Goal: Transaction & Acquisition: Obtain resource

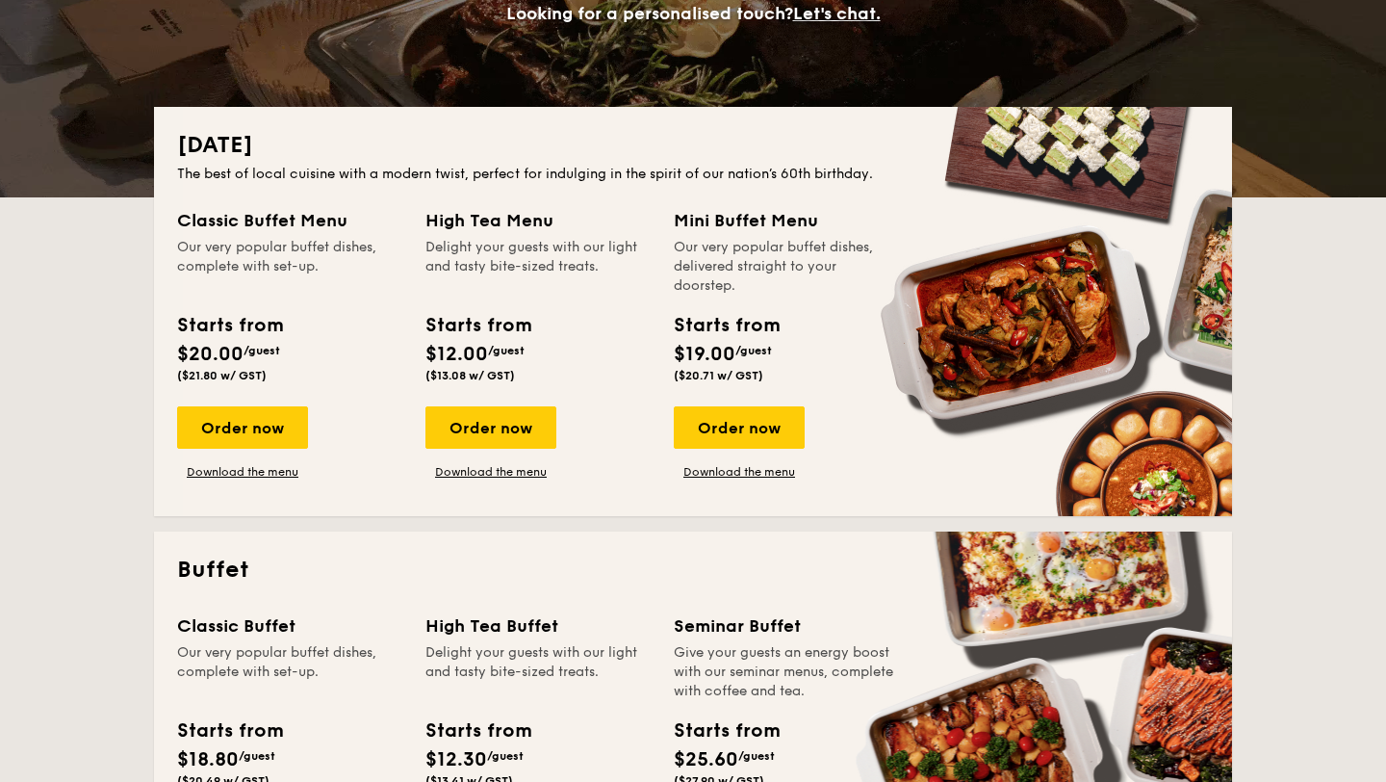
scroll to position [340, 0]
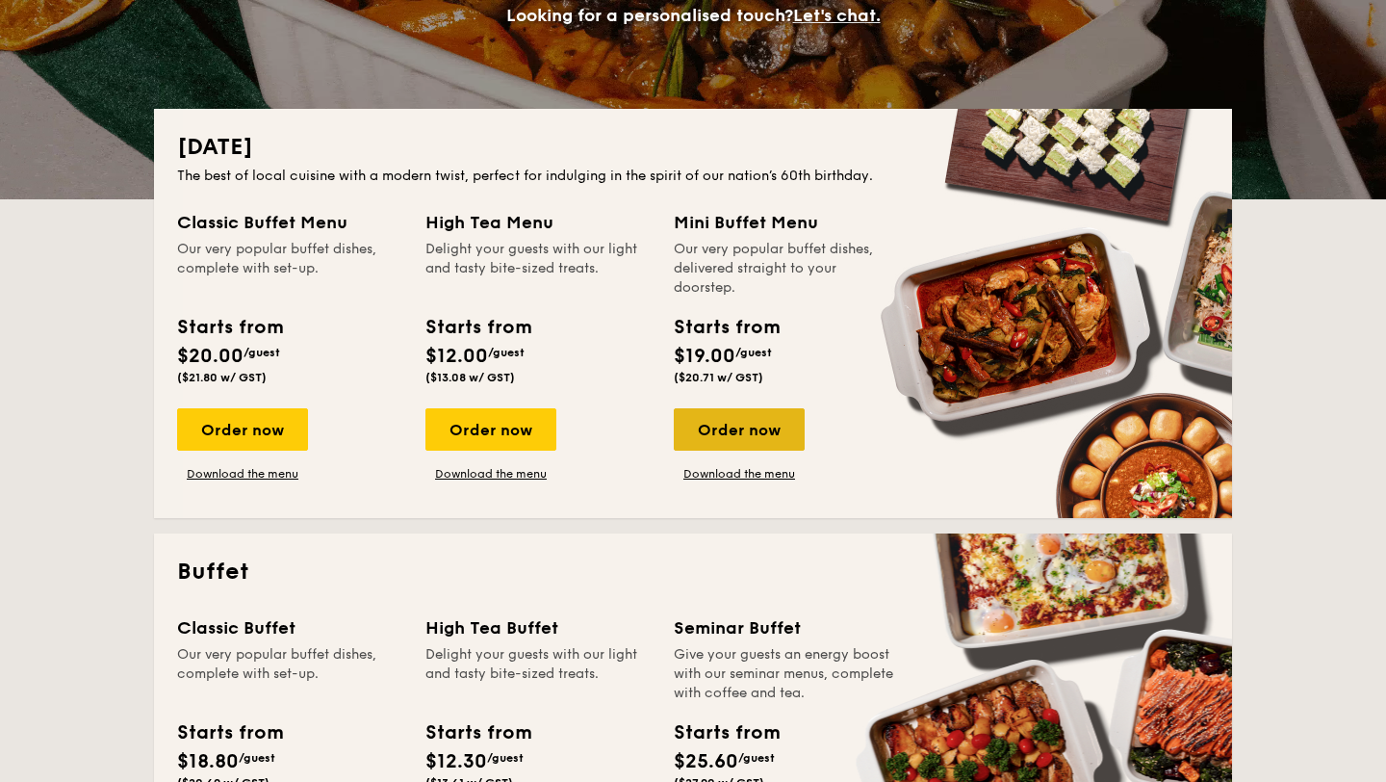
click at [762, 436] on div "Order now" at bounding box center [739, 429] width 131 height 42
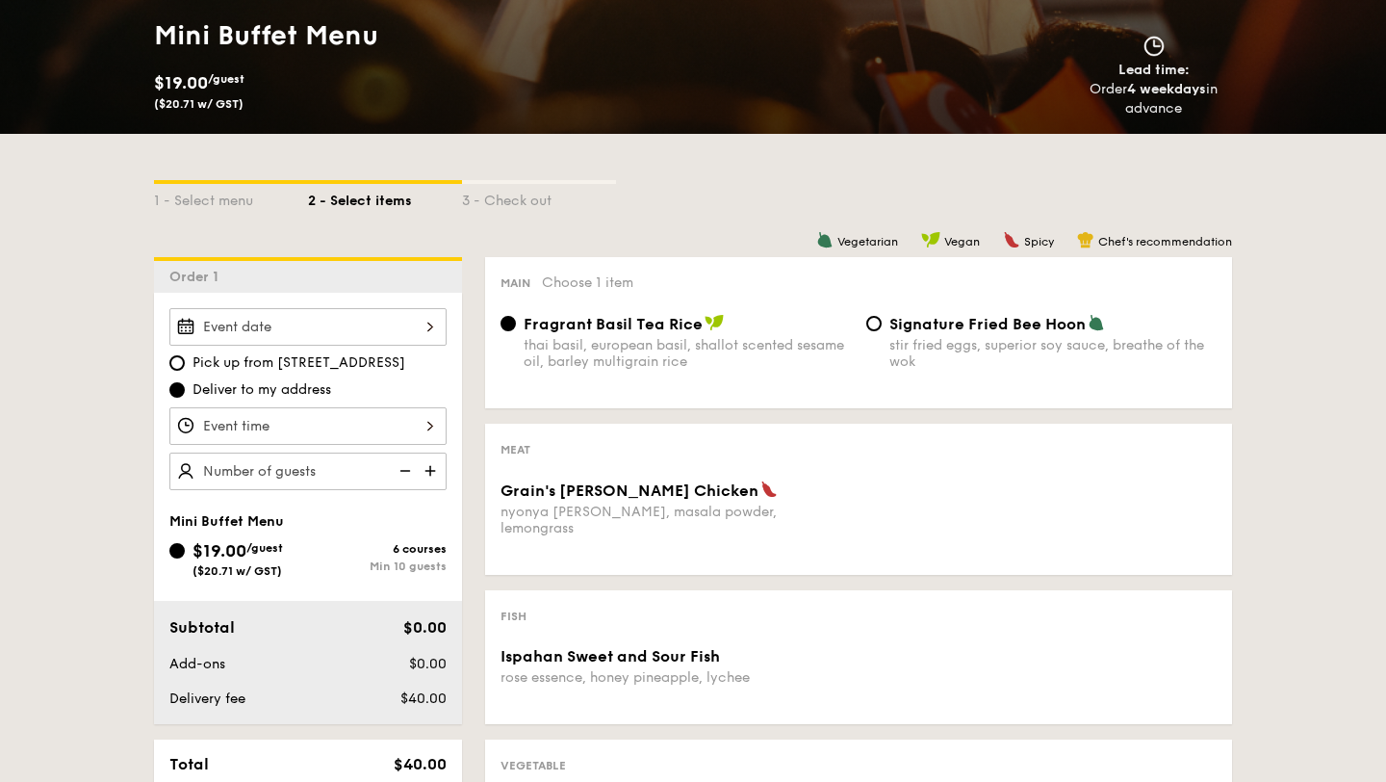
scroll to position [282, 0]
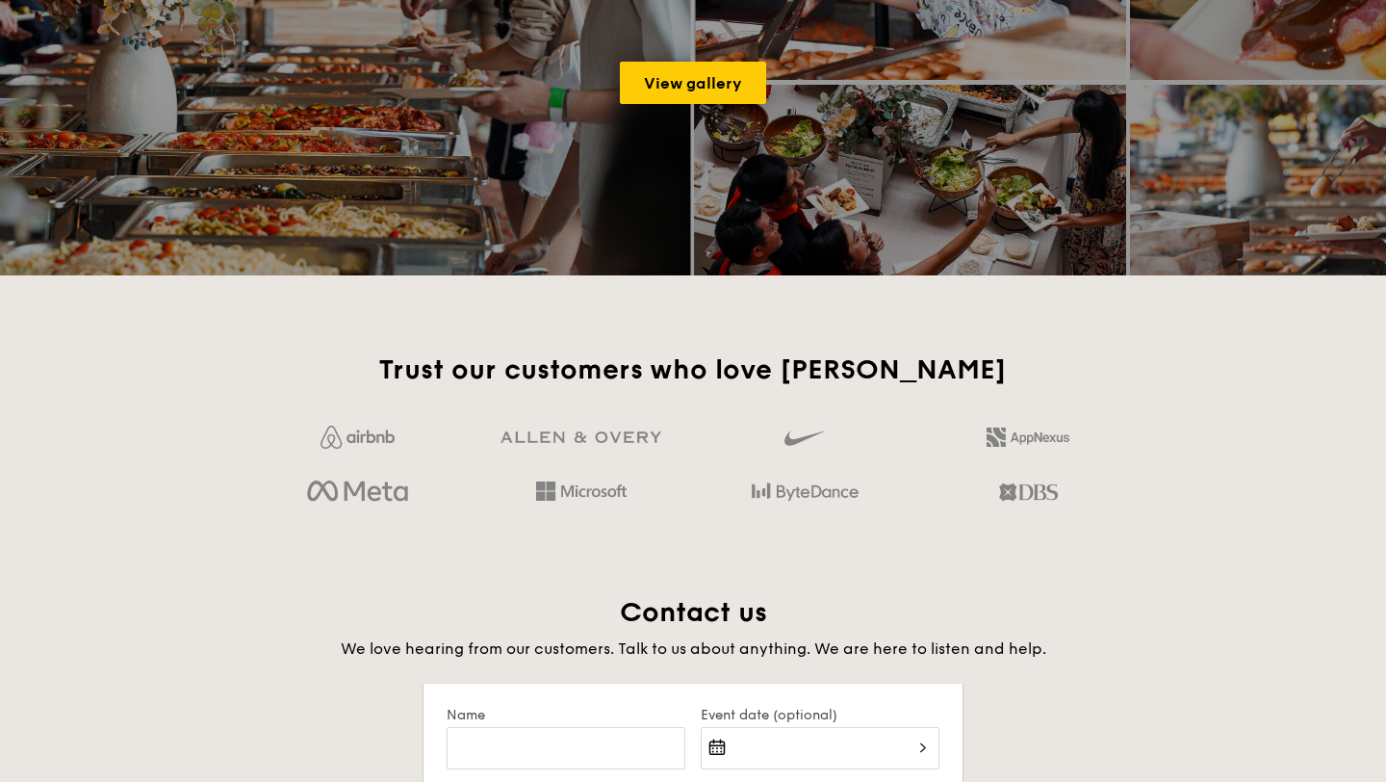
scroll to position [340, 0]
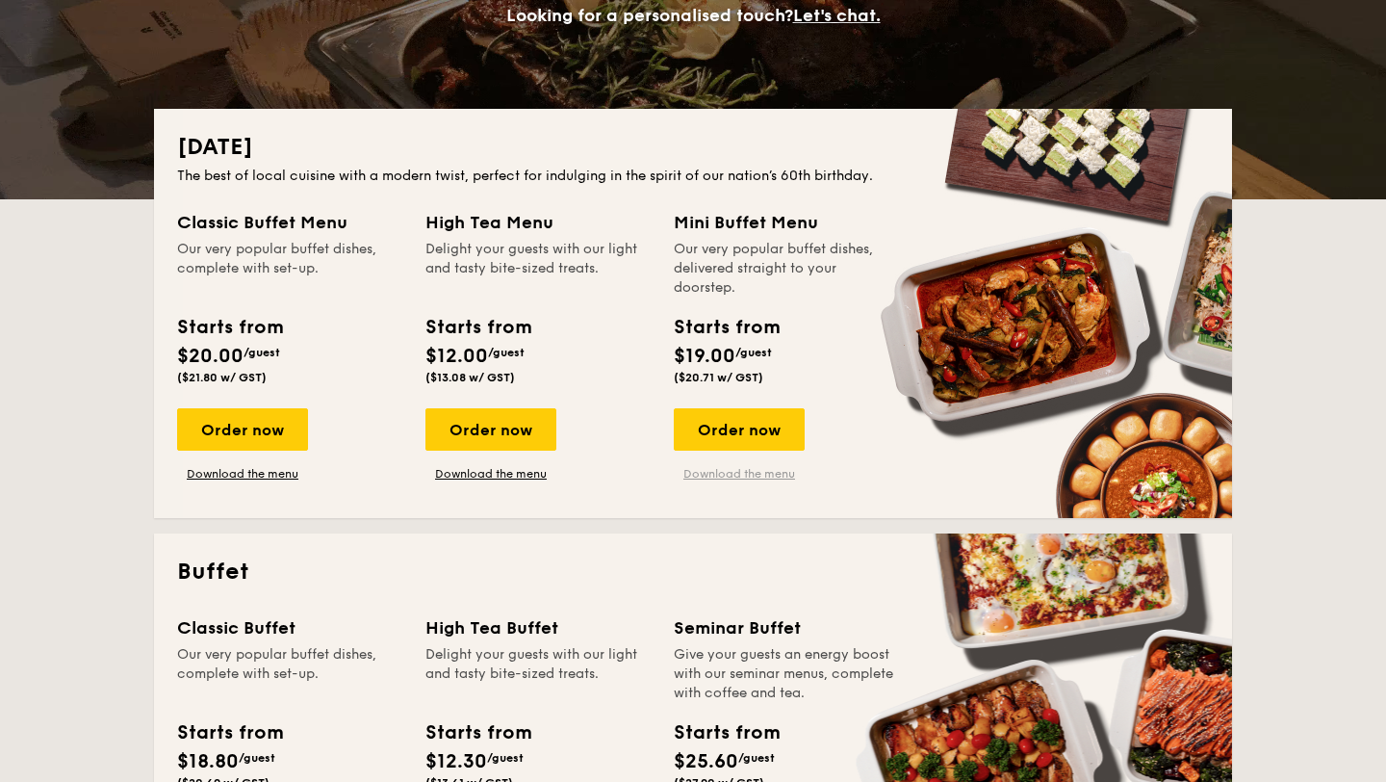
click at [754, 472] on link "Download the menu" at bounding box center [739, 473] width 131 height 15
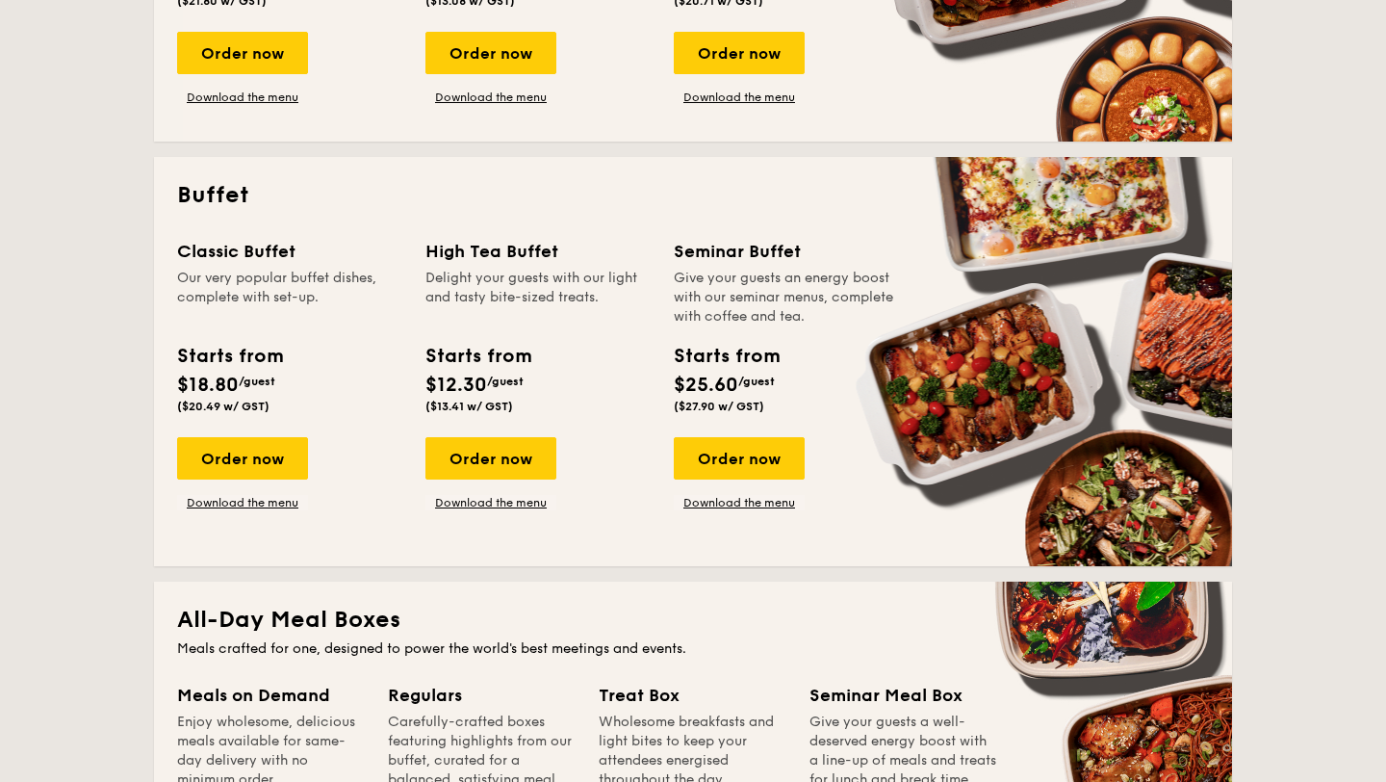
scroll to position [720, 0]
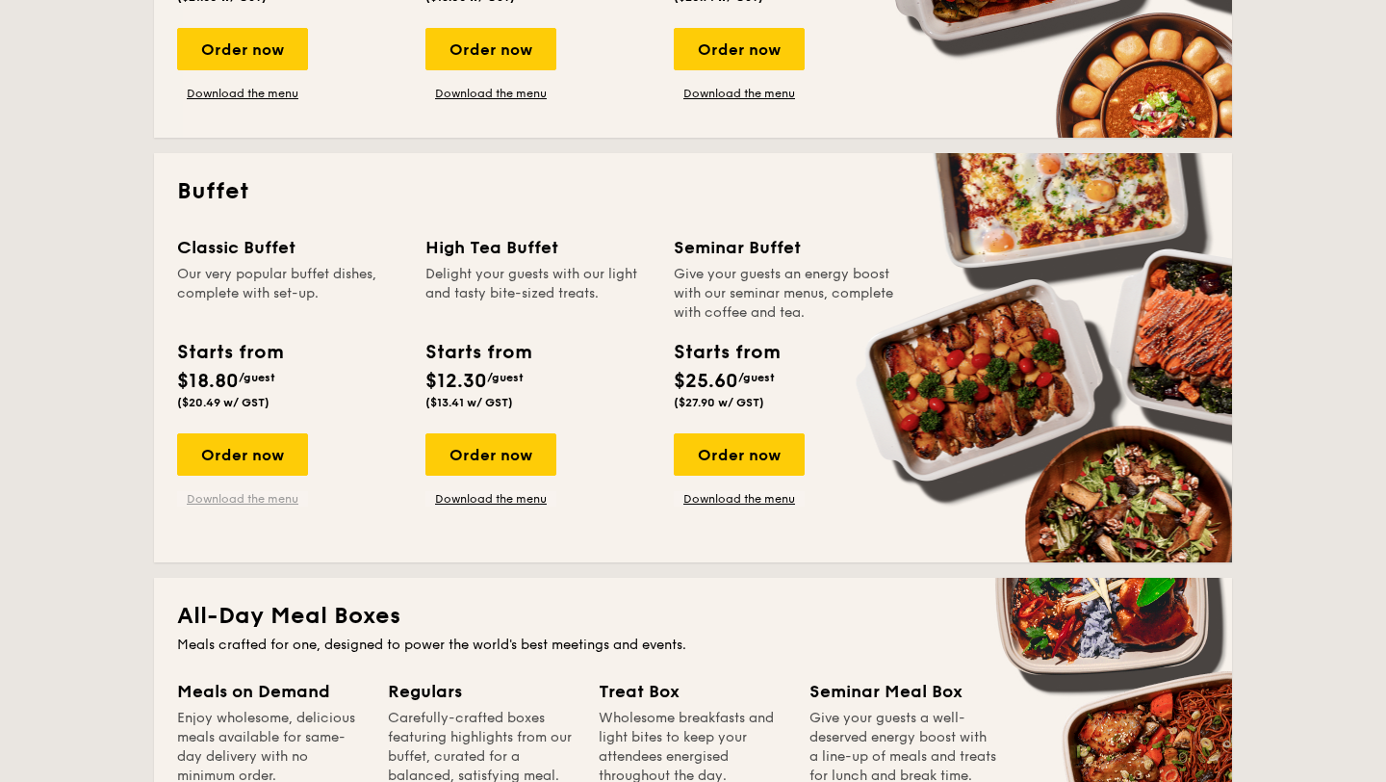
click at [258, 505] on link "Download the menu" at bounding box center [242, 498] width 131 height 15
